Goal: Transaction & Acquisition: Purchase product/service

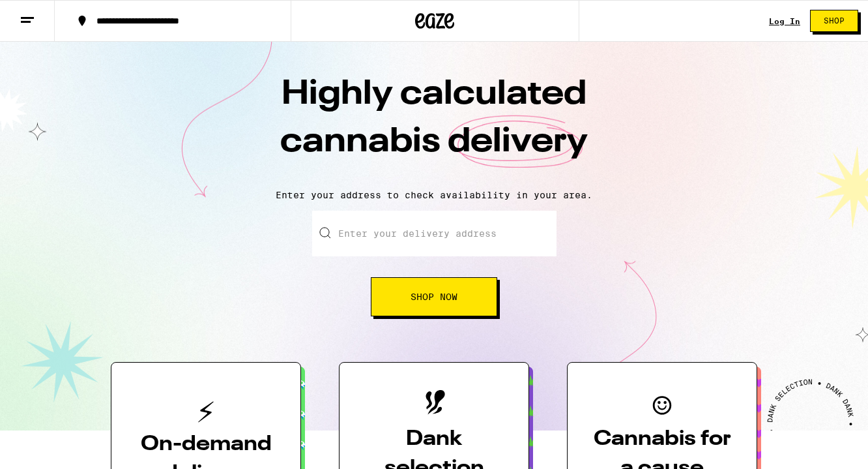
click at [784, 18] on link "Log In" at bounding box center [784, 21] width 31 height 8
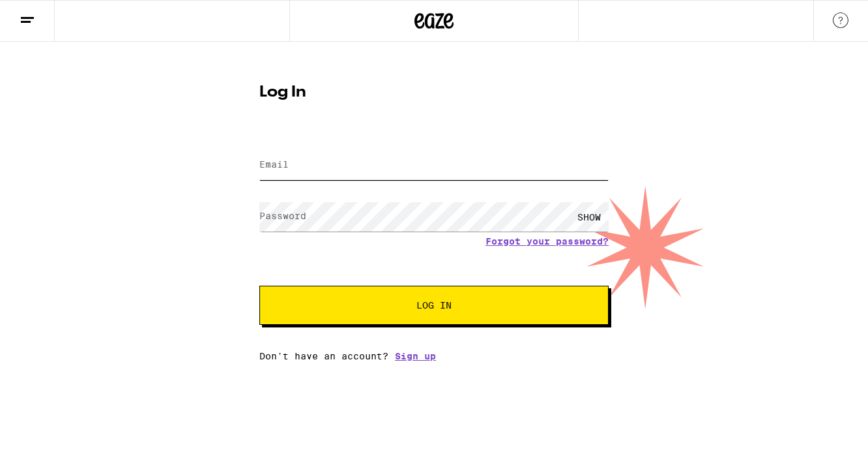
type input "[EMAIL_ADDRESS][DOMAIN_NAME]"
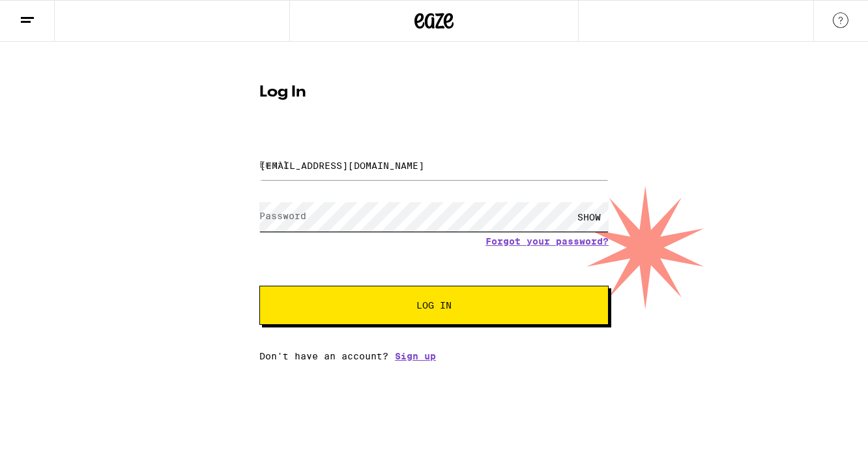
click at [434, 306] on button "Log In" at bounding box center [433, 304] width 349 height 39
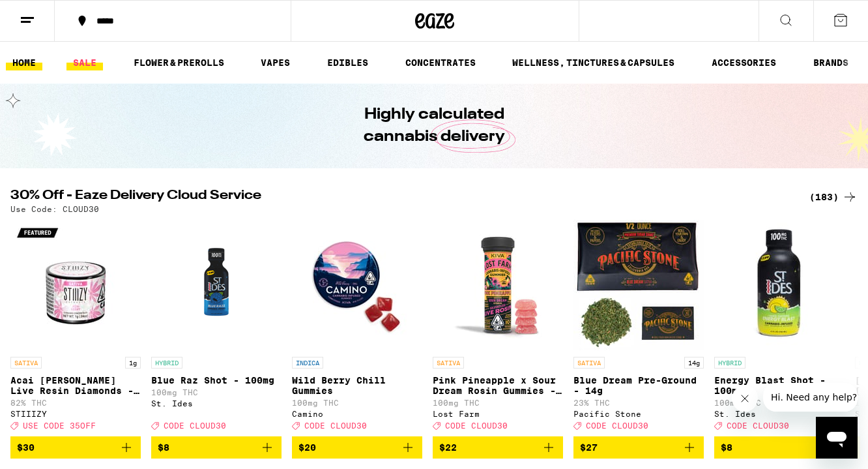
click at [95, 59] on link "SALE" at bounding box center [84, 63] width 36 height 16
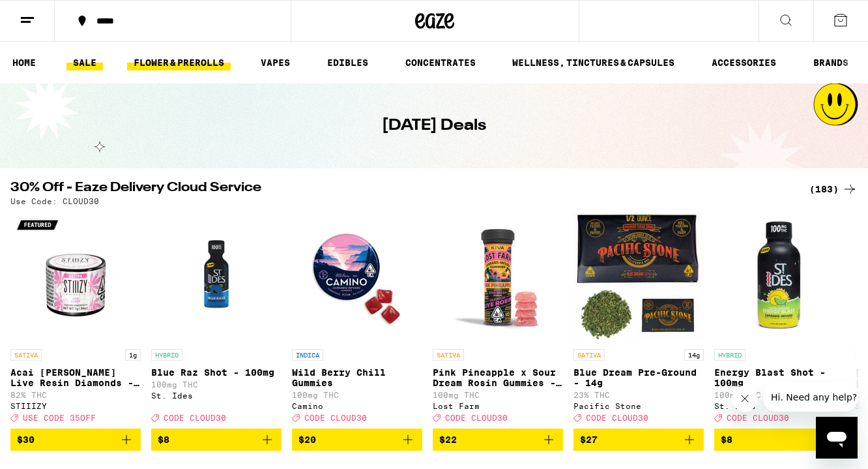
click at [172, 68] on link "FLOWER & PREROLLS" at bounding box center [179, 63] width 104 height 16
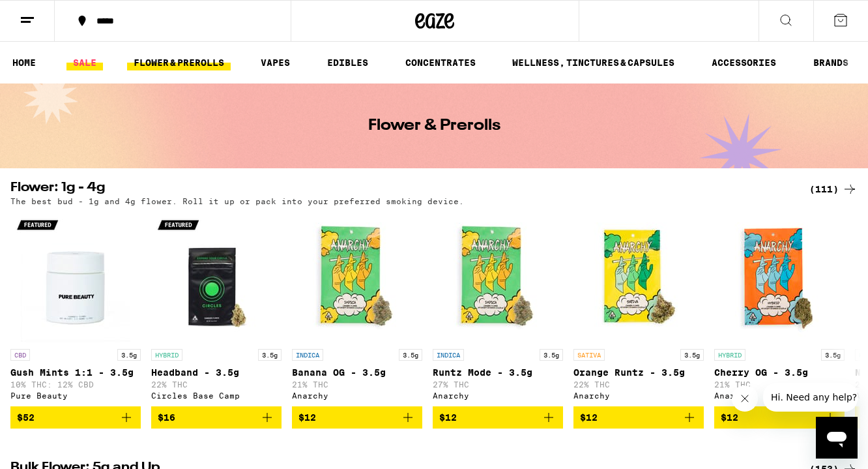
click at [81, 57] on link "SALE" at bounding box center [84, 63] width 36 height 16
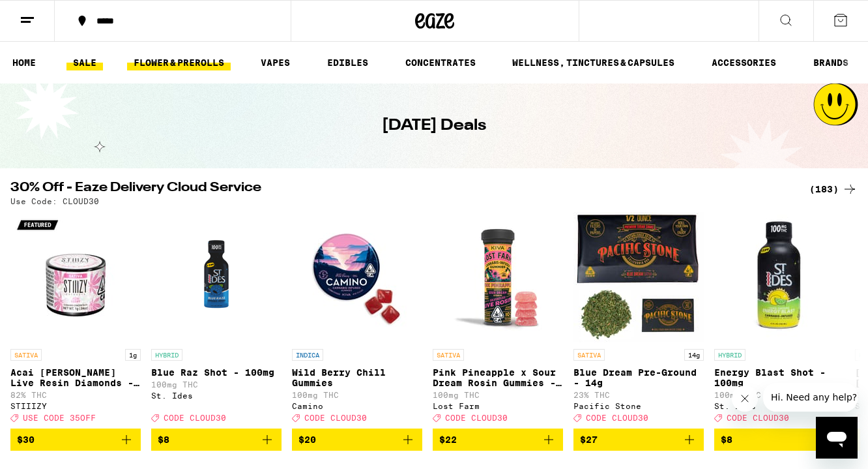
click at [218, 64] on link "FLOWER & PREROLLS" at bounding box center [179, 63] width 104 height 16
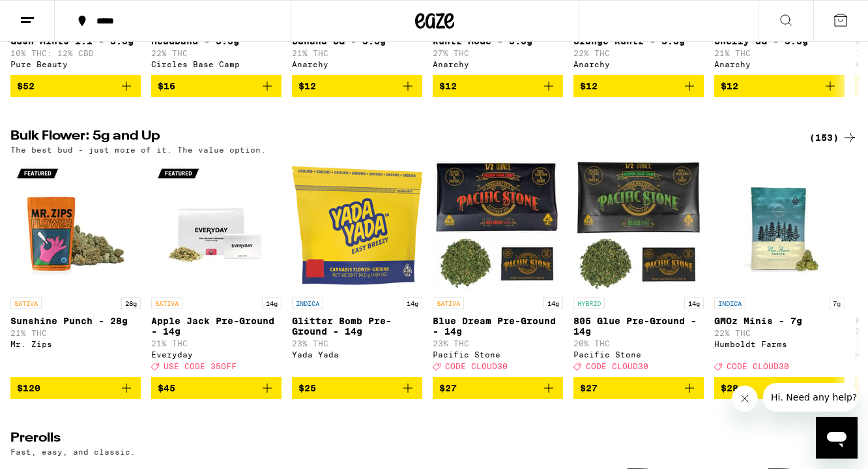
scroll to position [336, 0]
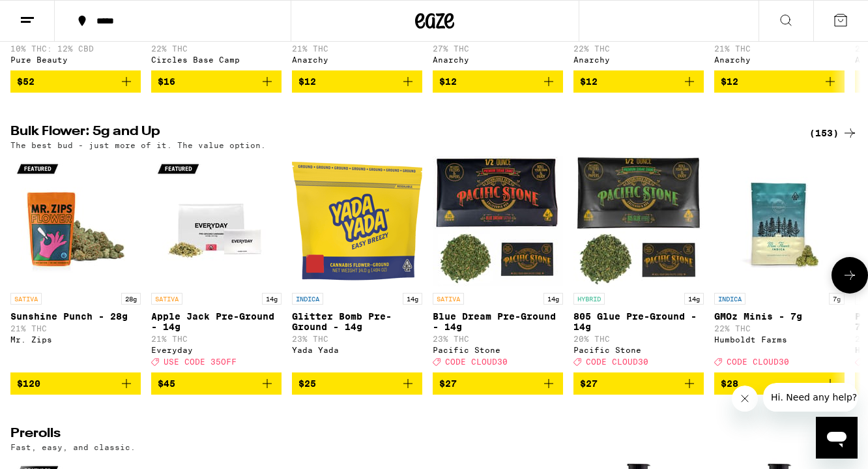
click at [363, 254] on img "Open page for Glitter Bomb Pre-Ground - 14g from Yada Yada" at bounding box center [357, 221] width 130 height 130
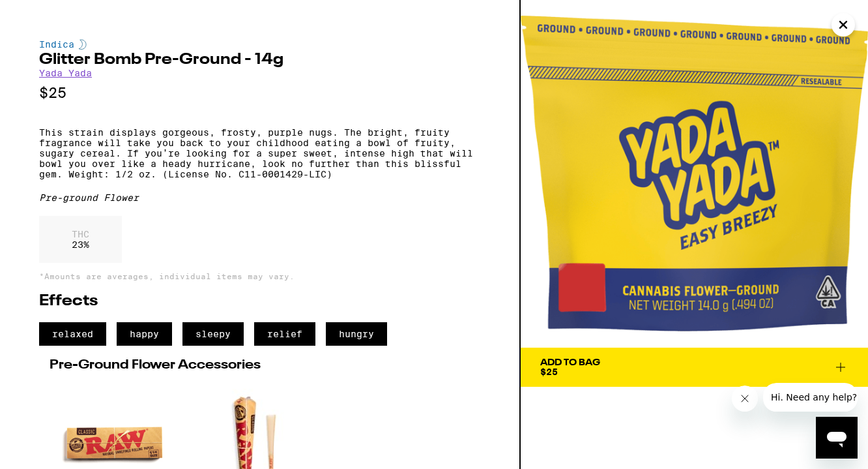
click at [838, 366] on icon at bounding box center [841, 367] width 16 height 16
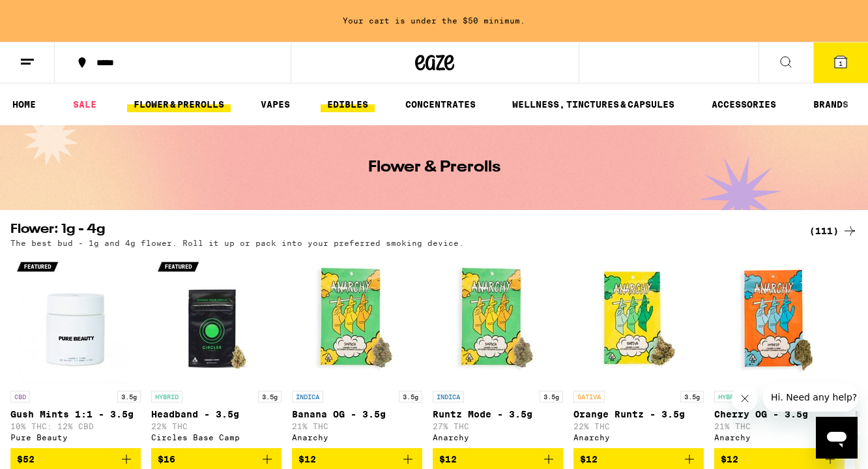
click at [357, 100] on link "EDIBLES" at bounding box center [348, 104] width 54 height 16
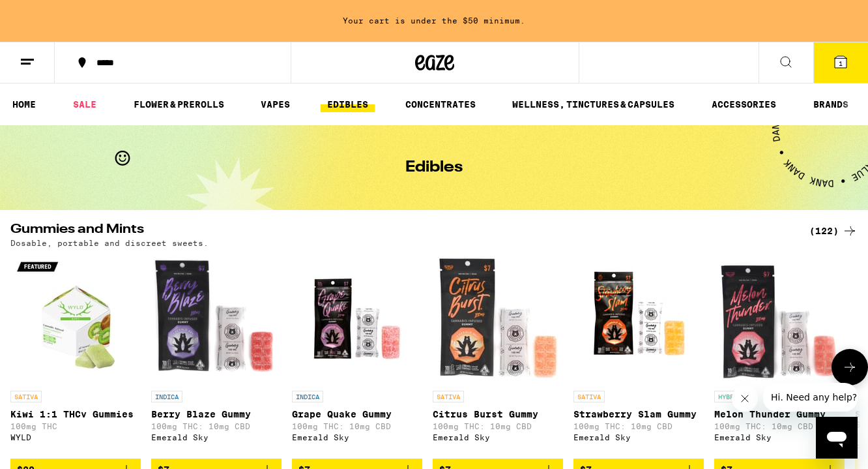
click at [63, 319] on img "Open page for Kiwi 1:1 THCv Gummies from WYLD" at bounding box center [75, 319] width 130 height 130
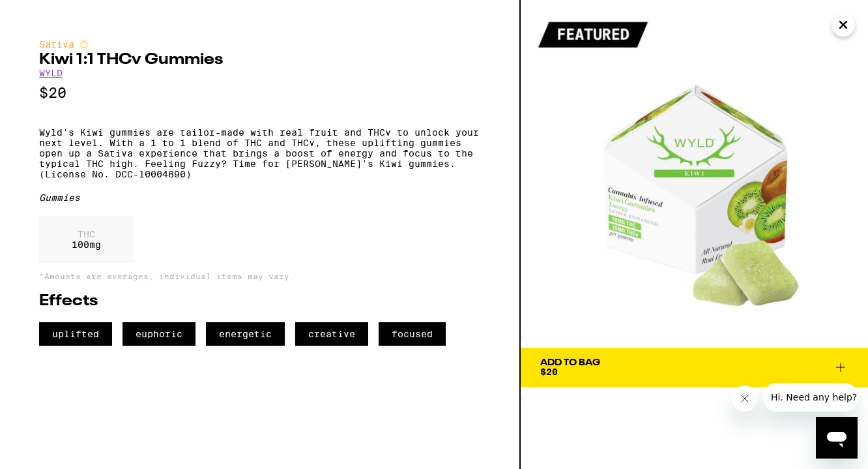
click at [676, 362] on span "Add To Bag $20" at bounding box center [694, 367] width 308 height 18
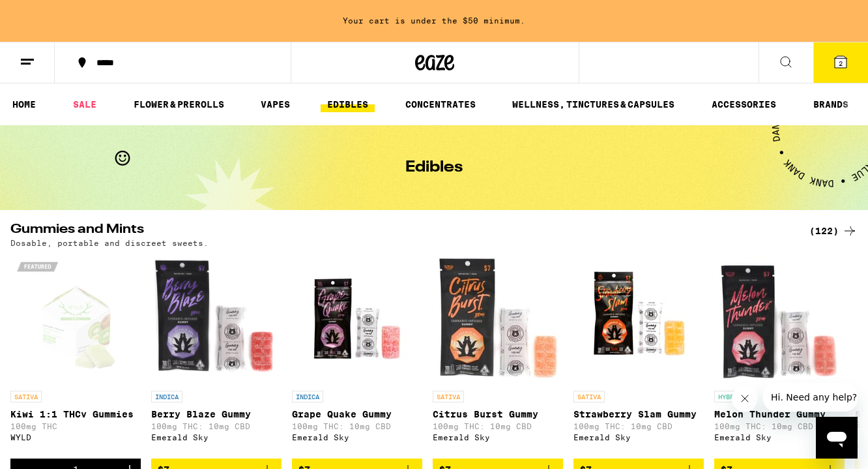
click at [852, 57] on button "2" at bounding box center [840, 62] width 55 height 40
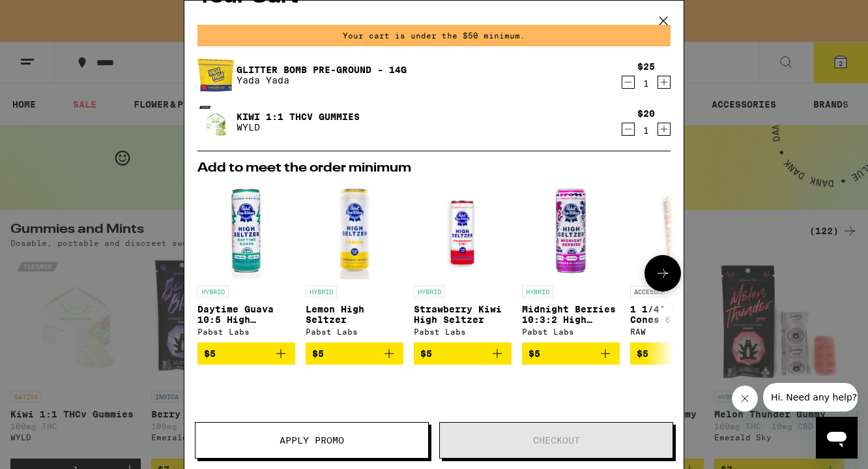
scroll to position [32, 0]
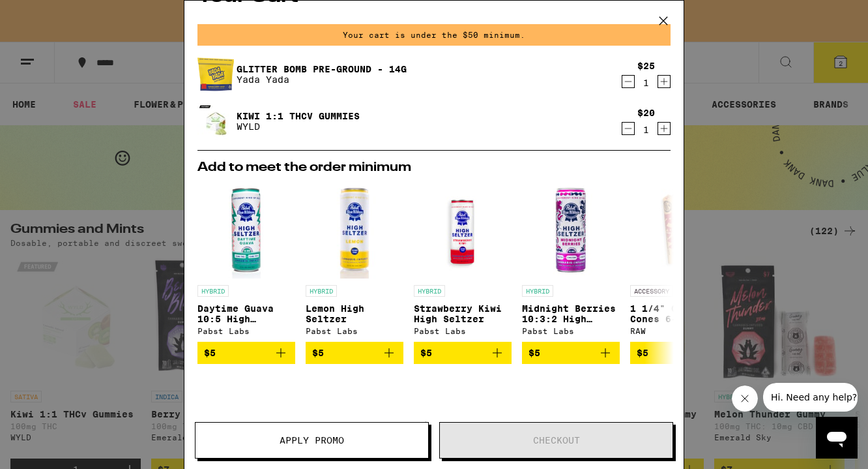
click at [362, 447] on button "Apply Promo" at bounding box center [312, 440] width 234 height 36
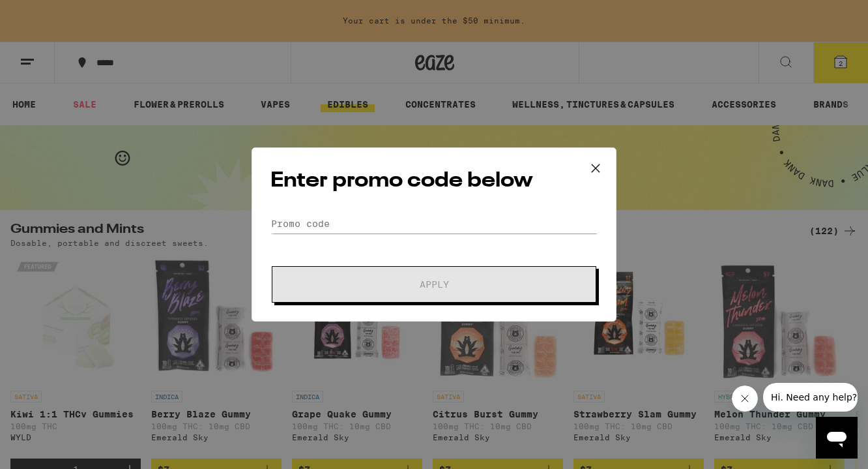
click at [592, 167] on icon at bounding box center [596, 168] width 20 height 20
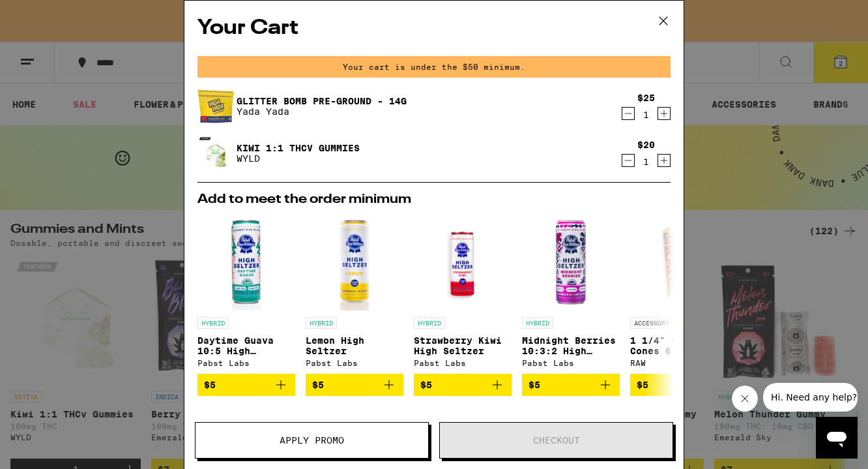
click at [665, 19] on icon at bounding box center [663, 21] width 8 height 8
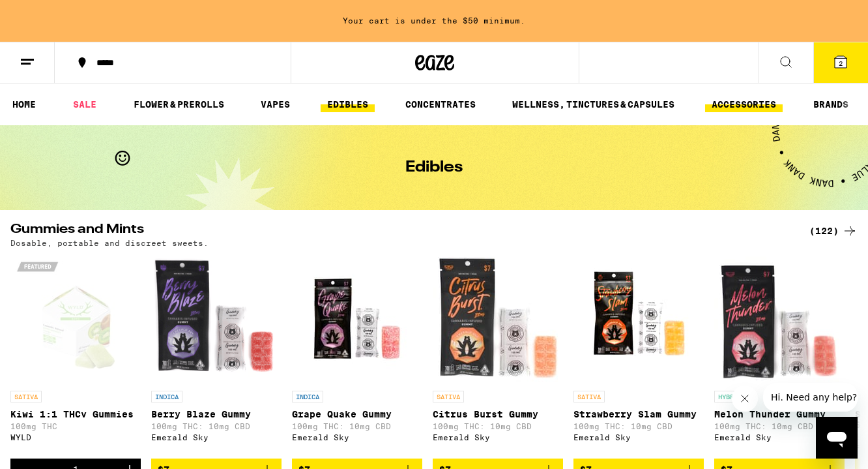
click at [732, 104] on link "ACCESSORIES" at bounding box center [744, 104] width 78 height 16
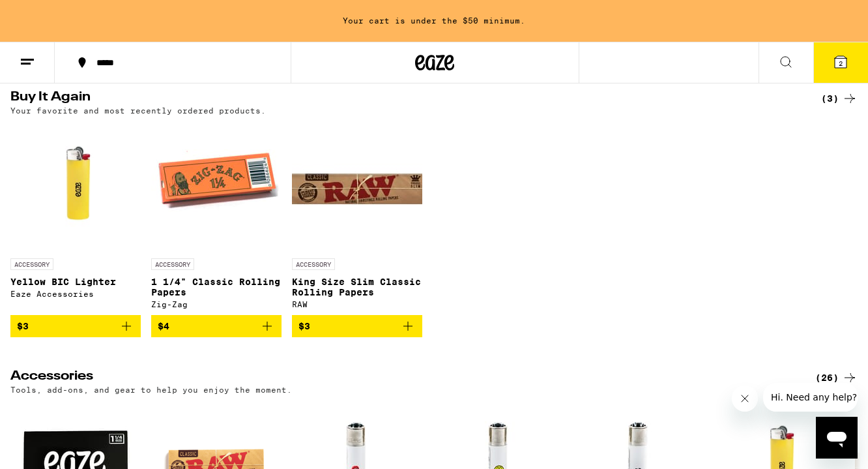
scroll to position [151, 0]
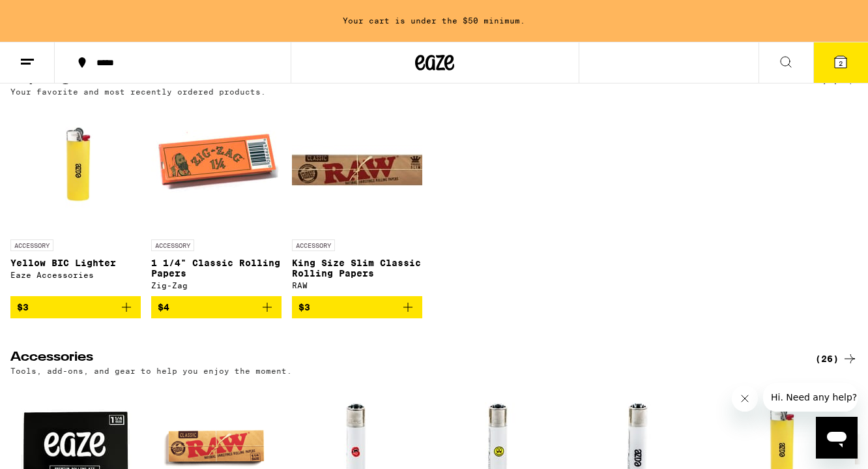
click at [376, 313] on span "$3" at bounding box center [356, 307] width 117 height 16
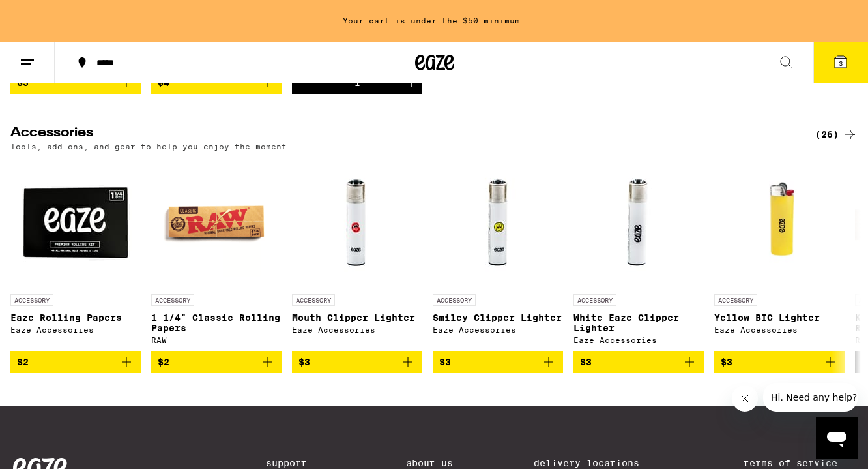
scroll to position [378, 0]
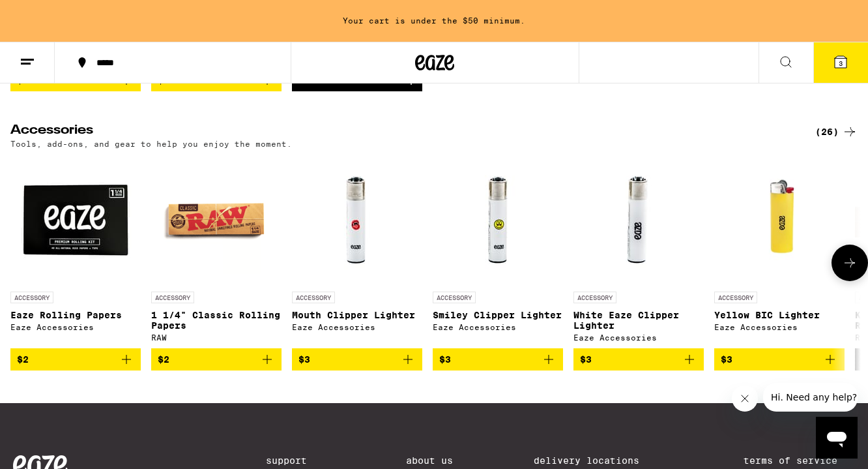
click at [744, 367] on span "$3" at bounding box center [779, 359] width 117 height 16
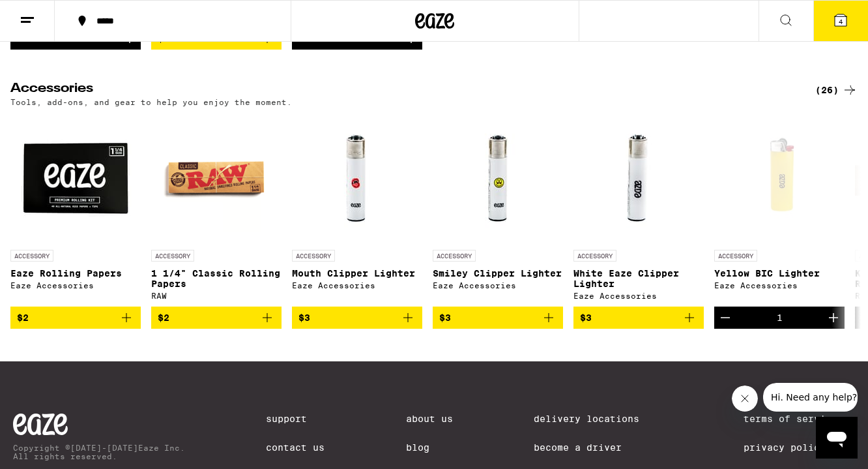
click at [847, 23] on icon at bounding box center [841, 20] width 16 height 16
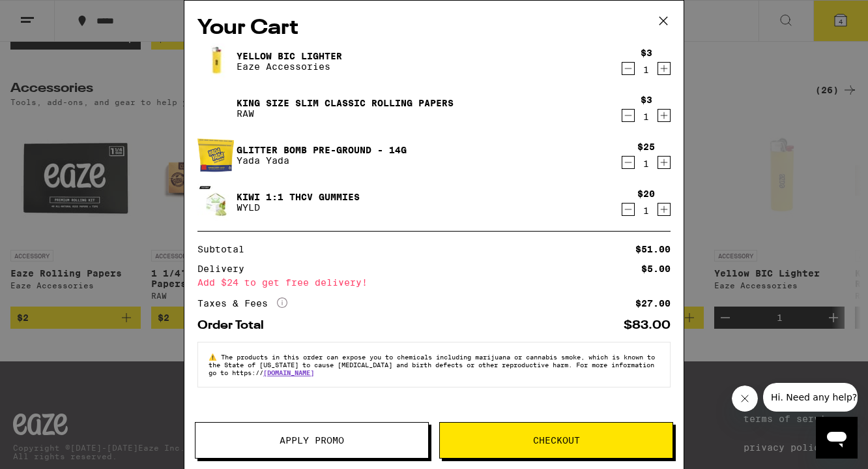
click at [510, 435] on span "Checkout" at bounding box center [556, 439] width 233 height 9
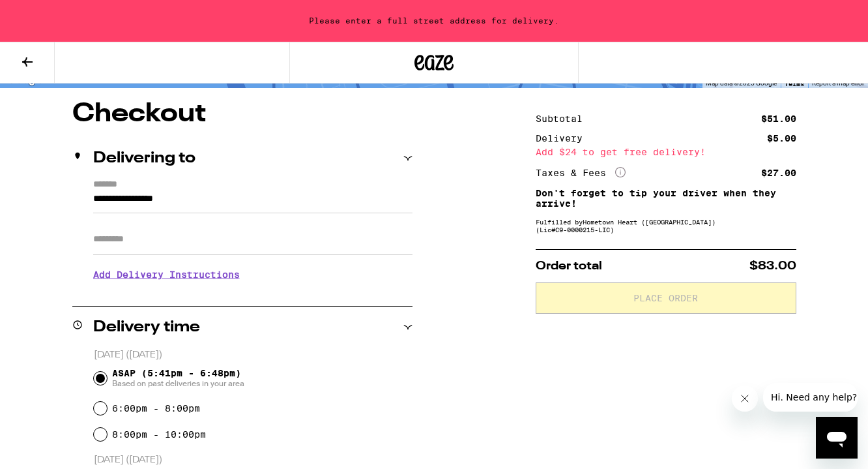
scroll to position [125, 0]
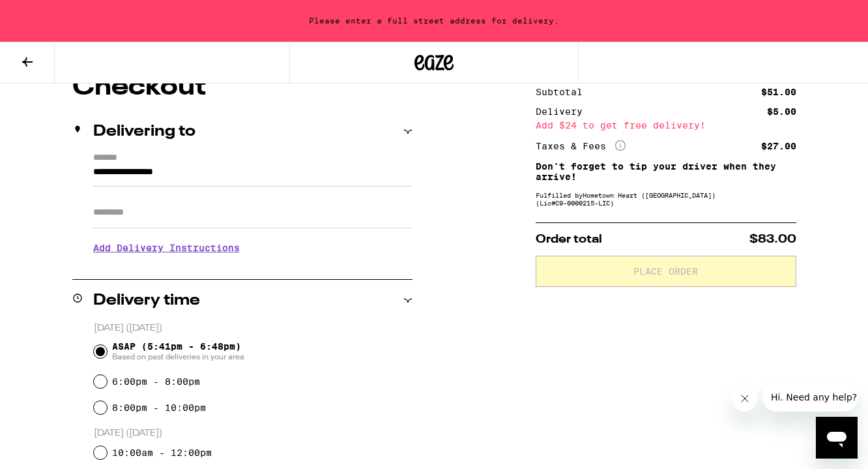
click at [273, 227] on input "Apt/Suite" at bounding box center [252, 212] width 319 height 31
click at [254, 156] on label "*******" at bounding box center [252, 158] width 319 height 12
click at [254, 164] on input "**********" at bounding box center [252, 175] width 319 height 22
click at [247, 169] on input "**********" at bounding box center [252, 175] width 319 height 22
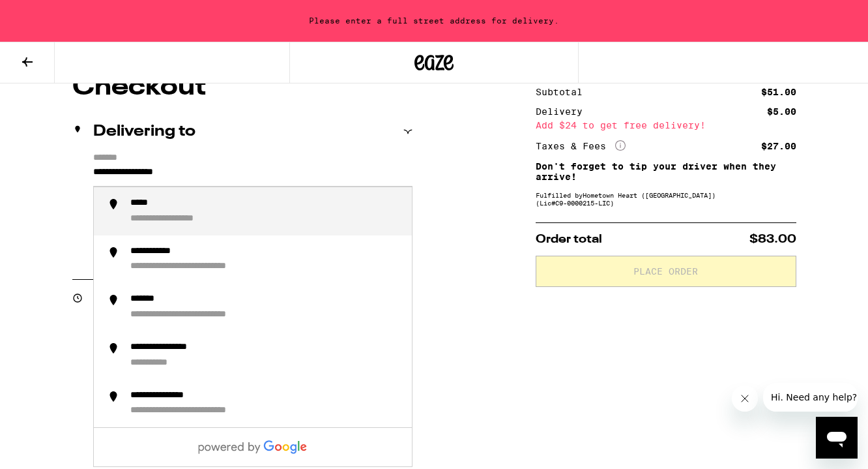
drag, startPoint x: 222, startPoint y: 177, endPoint x: -14, endPoint y: 173, distance: 236.6
click at [0, 173] on html "**********" at bounding box center [434, 388] width 868 height 1027
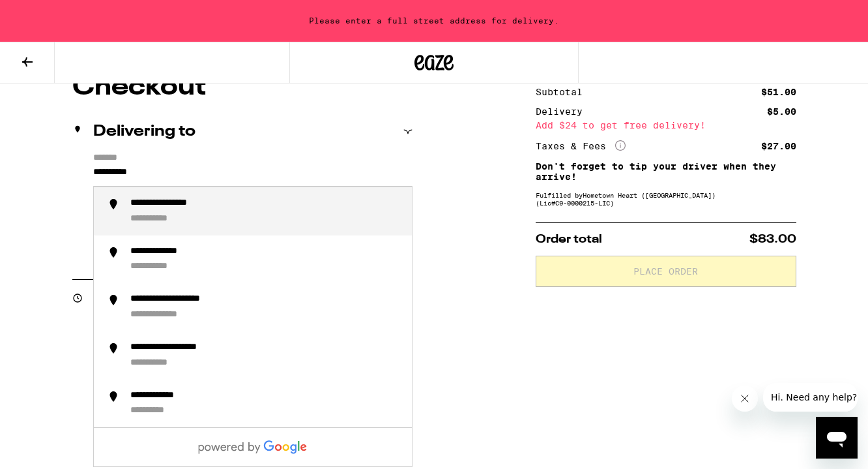
click at [186, 217] on div "**********" at bounding box center [162, 219] width 65 height 12
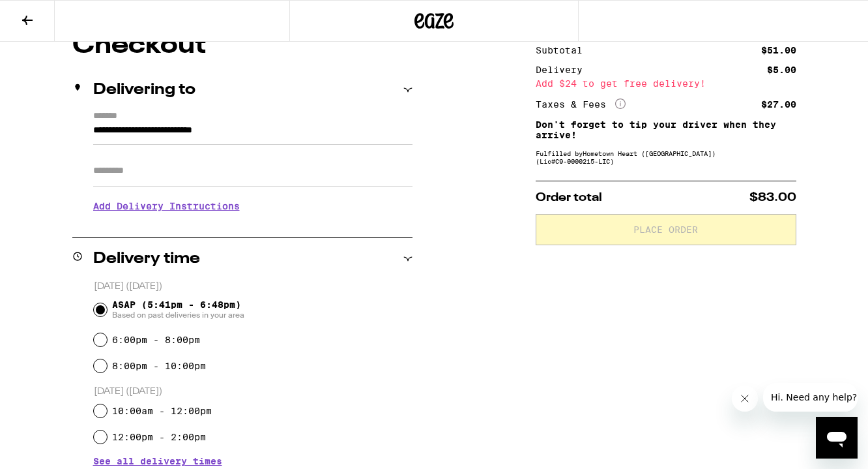
type input "**********"
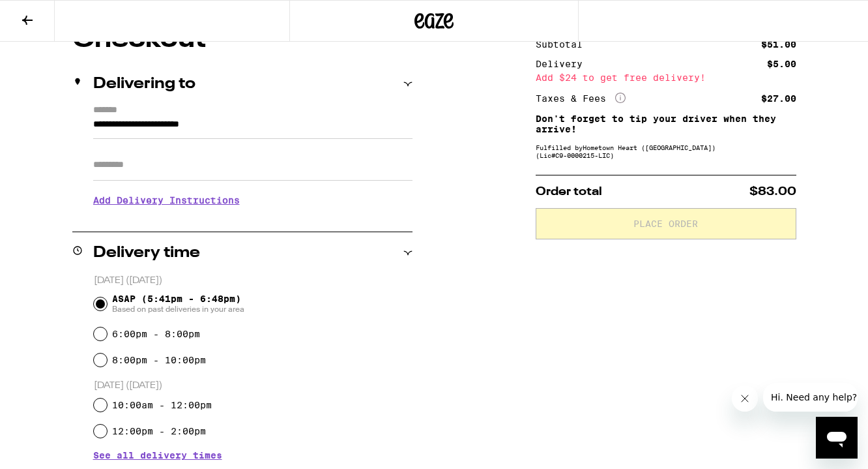
scroll to position [132, 0]
click at [184, 162] on input "Apt/Suite" at bounding box center [252, 164] width 319 height 31
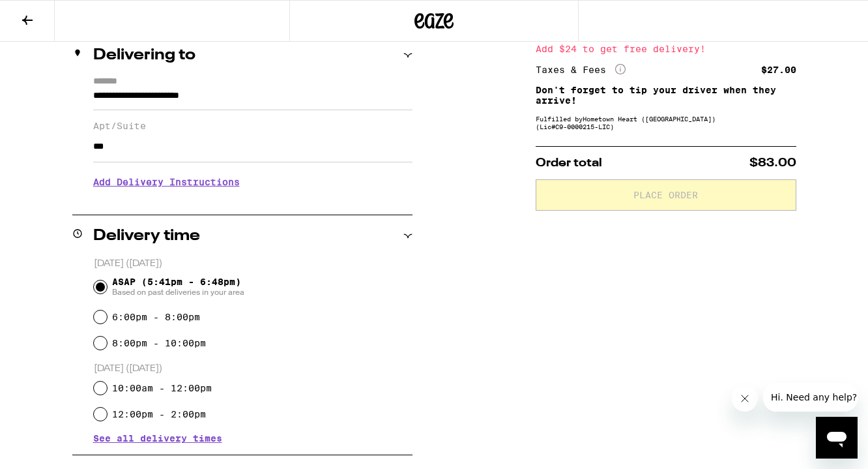
scroll to position [165, 0]
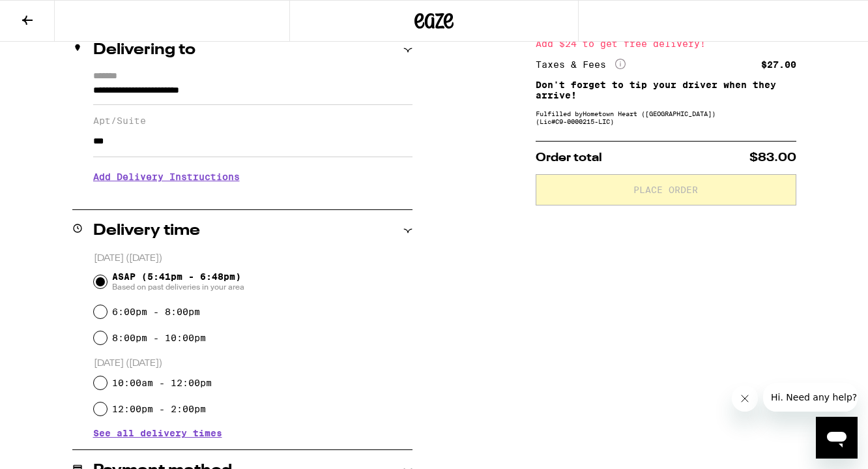
type input "***"
click at [229, 180] on h3 "Add Delivery Instructions" at bounding box center [252, 177] width 319 height 30
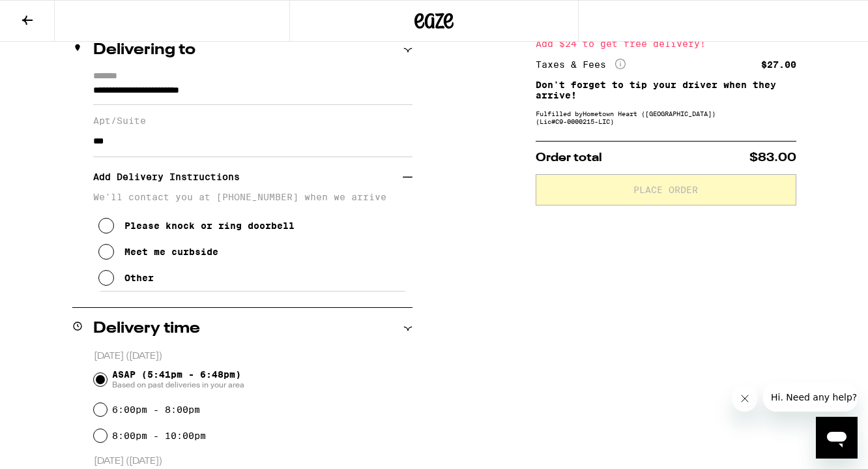
click at [108, 233] on icon at bounding box center [106, 226] width 16 height 16
click at [106, 257] on icon at bounding box center [106, 252] width 16 height 16
click at [107, 285] on icon at bounding box center [106, 278] width 16 height 16
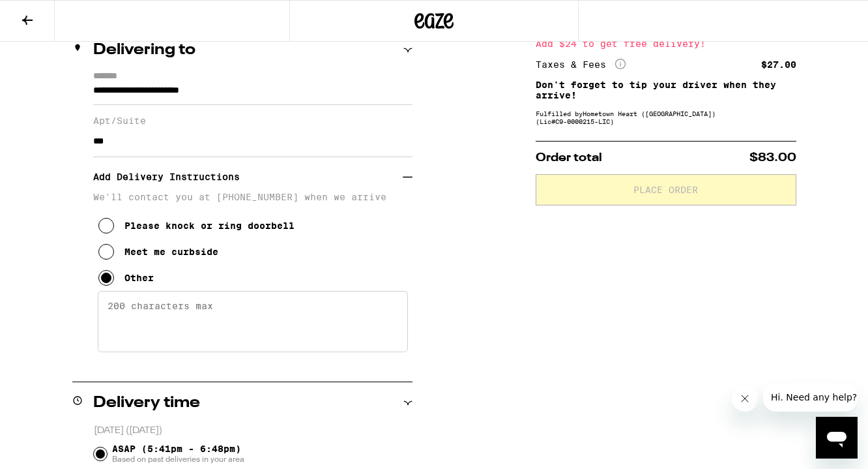
click at [107, 257] on icon at bounding box center [106, 252] width 16 height 16
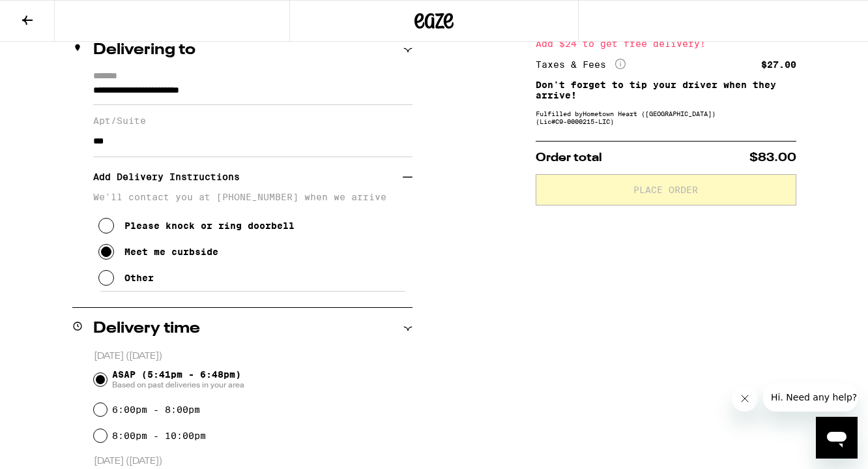
click at [106, 285] on icon at bounding box center [106, 278] width 16 height 16
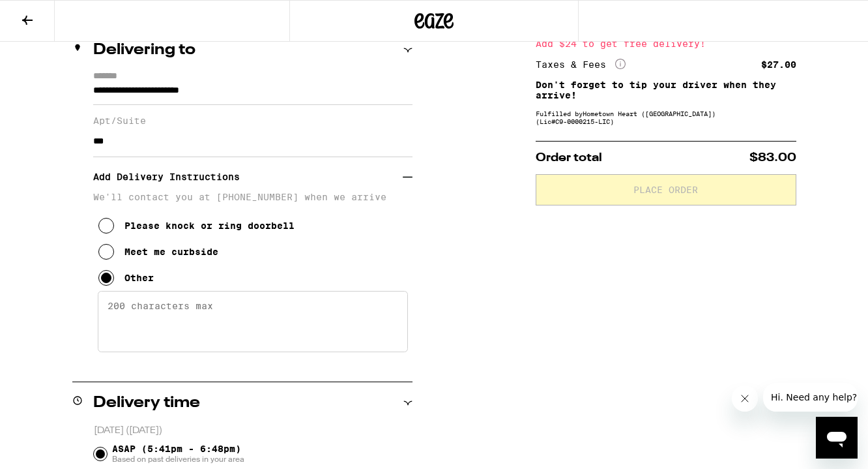
click at [106, 259] on icon at bounding box center [106, 252] width 16 height 16
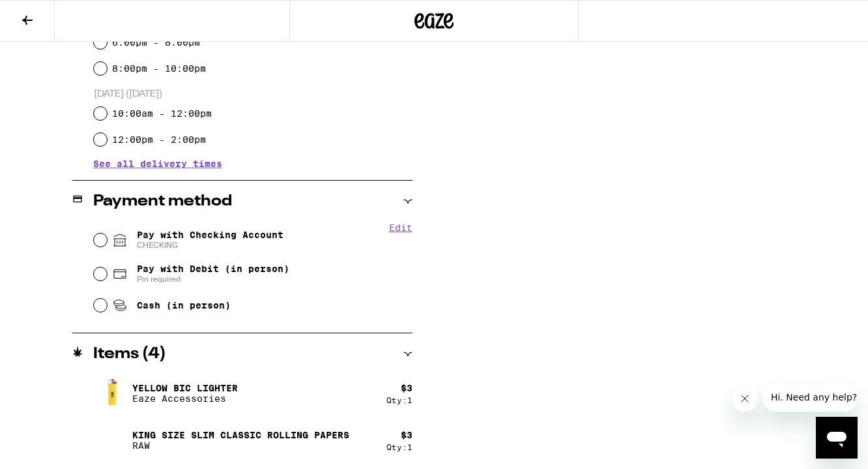
scroll to position [535, 0]
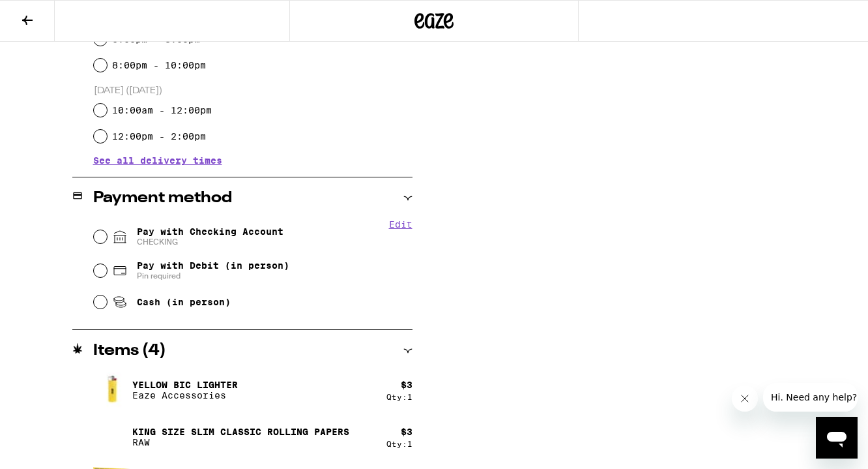
click at [98, 239] on input "Pay with Checking Account CHECKING" at bounding box center [100, 236] width 13 height 13
radio input "true"
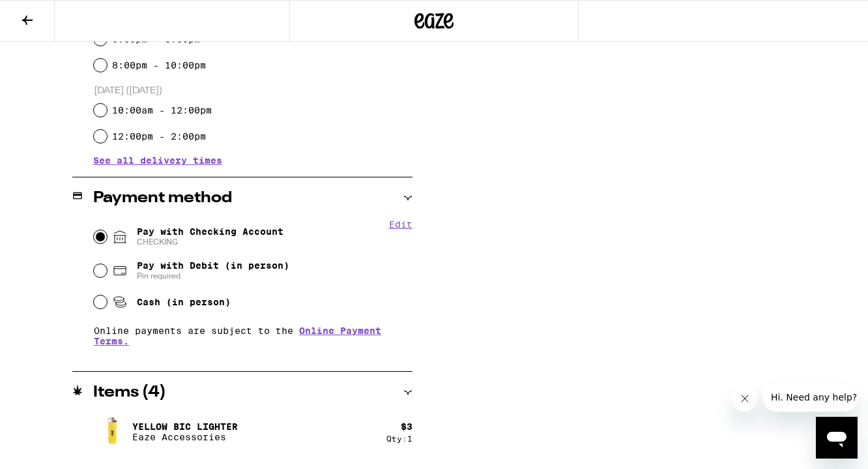
click at [98, 274] on input "Pay with Debit (in person) Pin required" at bounding box center [100, 270] width 13 height 13
radio input "true"
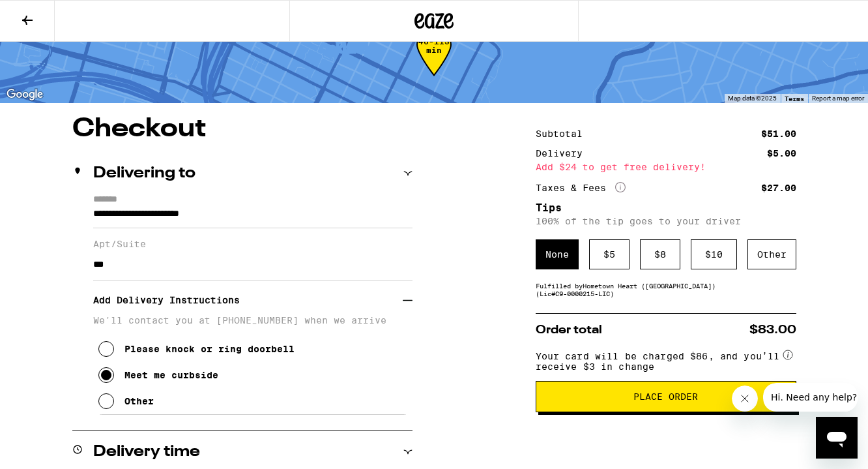
scroll to position [177, 0]
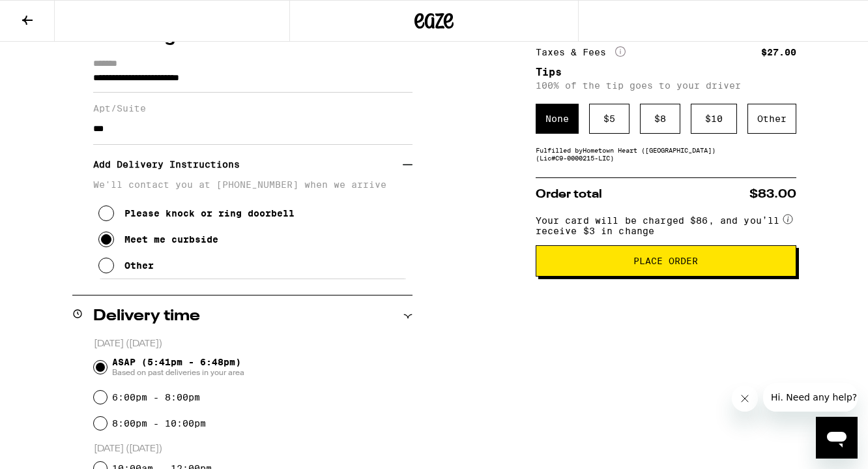
click at [583, 265] on span "Place Order" at bounding box center [666, 260] width 239 height 9
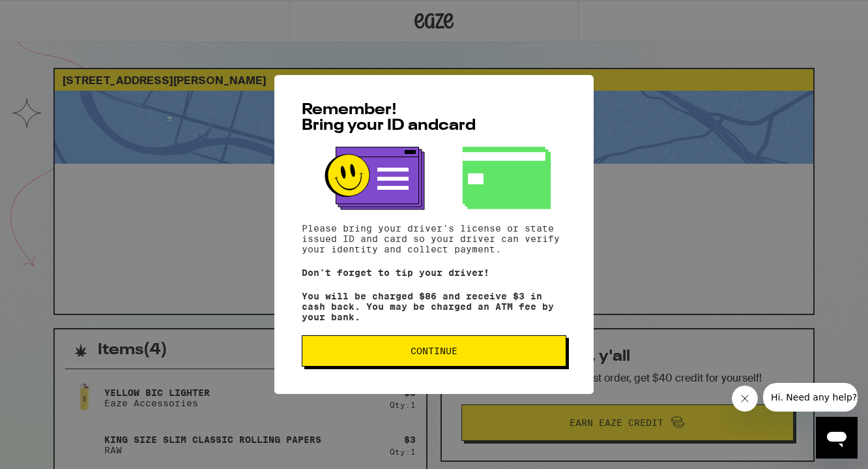
click at [494, 355] on span "Continue" at bounding box center [434, 350] width 242 height 9
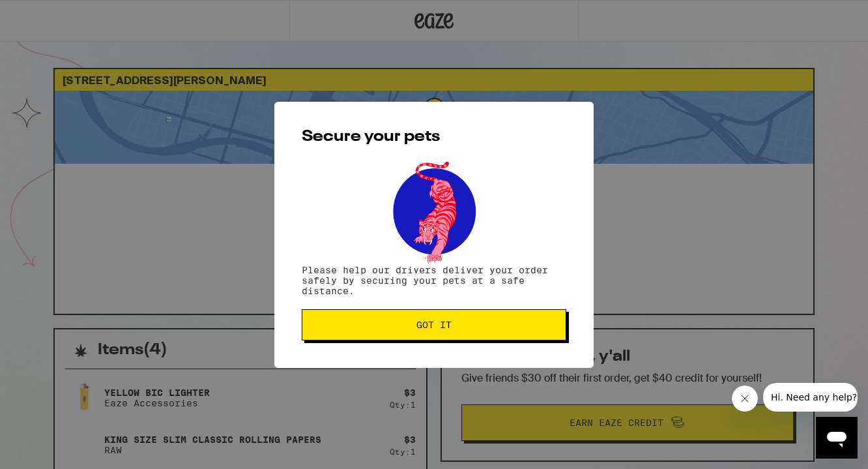
click at [498, 329] on span "Got it" at bounding box center [434, 324] width 242 height 9
